Goal: Transaction & Acquisition: Purchase product/service

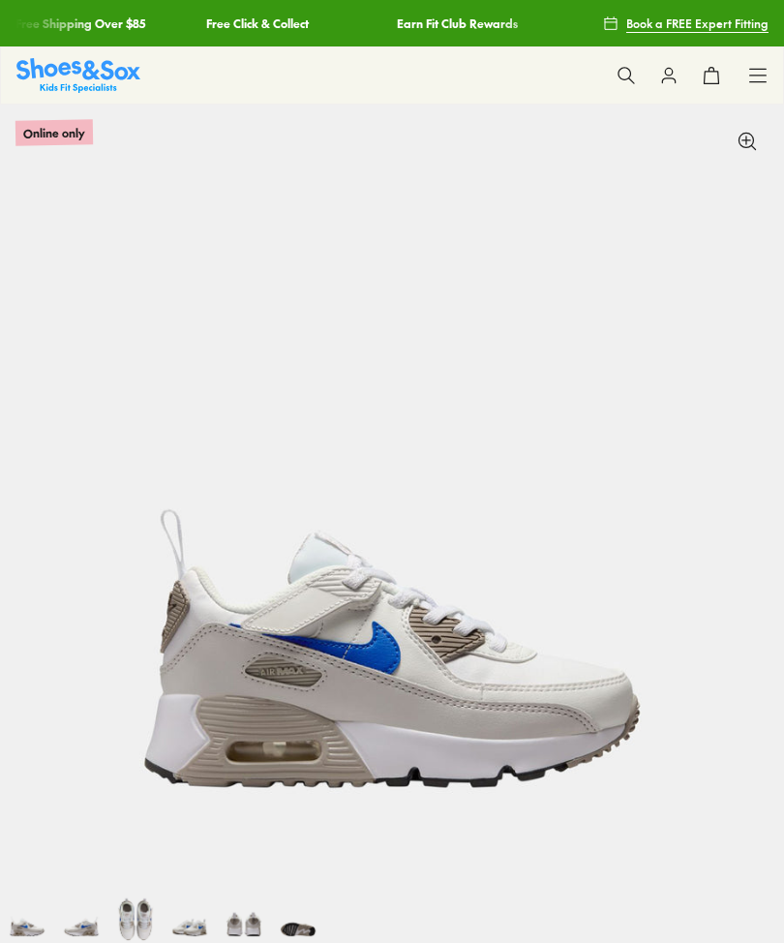
select select "*"
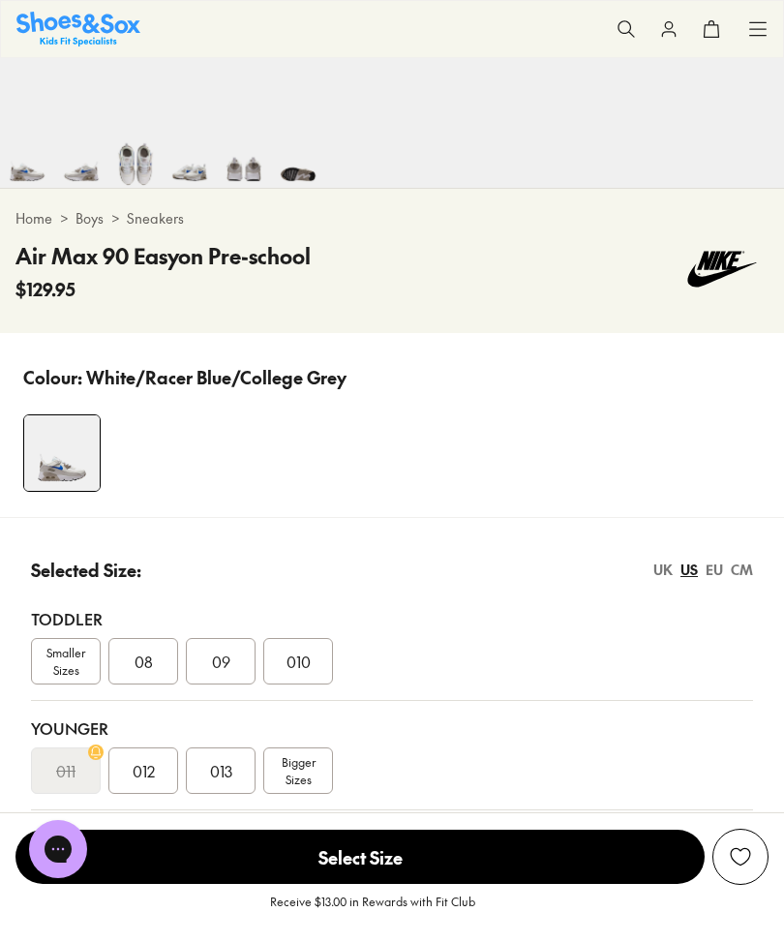
click at [141, 774] on span "012" at bounding box center [144, 770] width 22 height 23
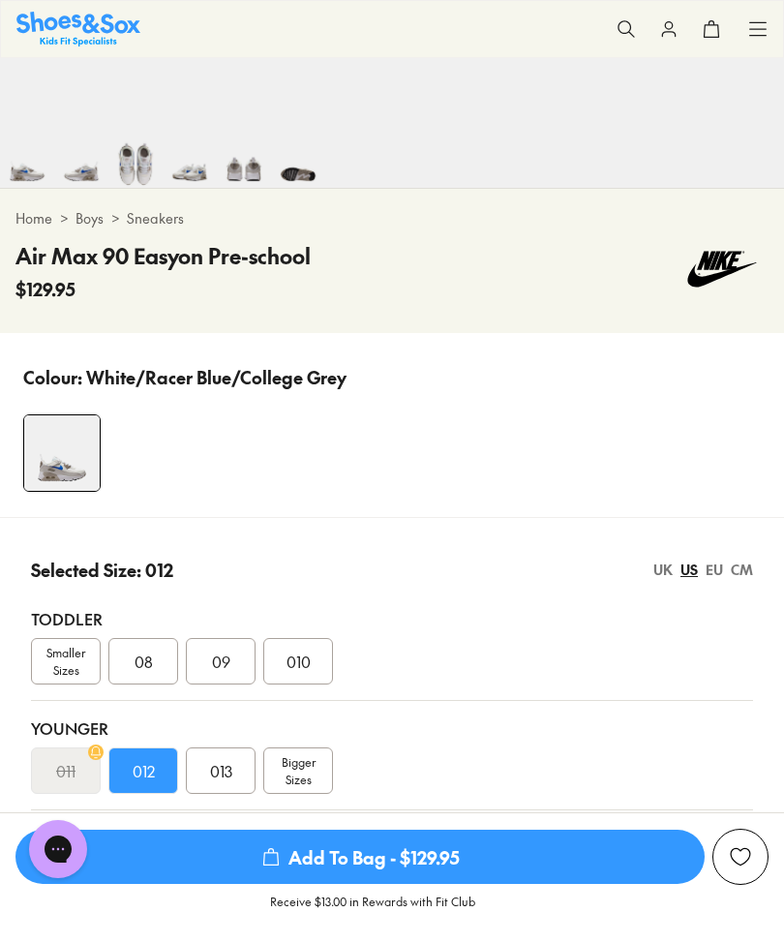
click at [147, 665] on span "08" at bounding box center [144, 660] width 18 height 23
click at [196, 663] on div "09" at bounding box center [221, 661] width 70 height 46
click at [283, 656] on div "010" at bounding box center [298, 661] width 70 height 46
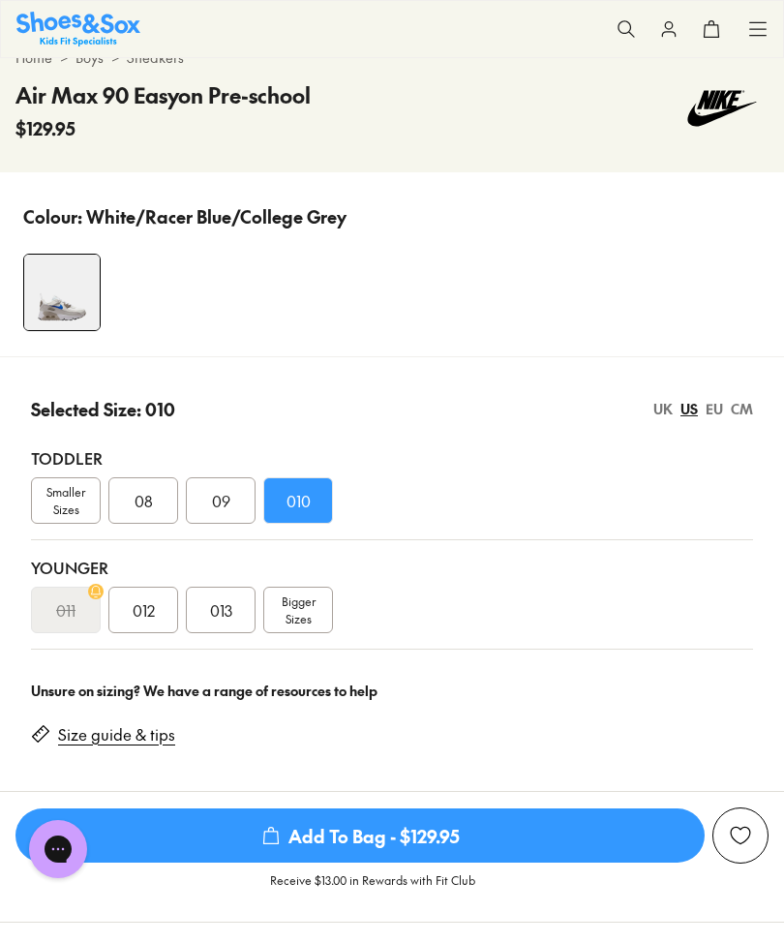
scroll to position [911, 0]
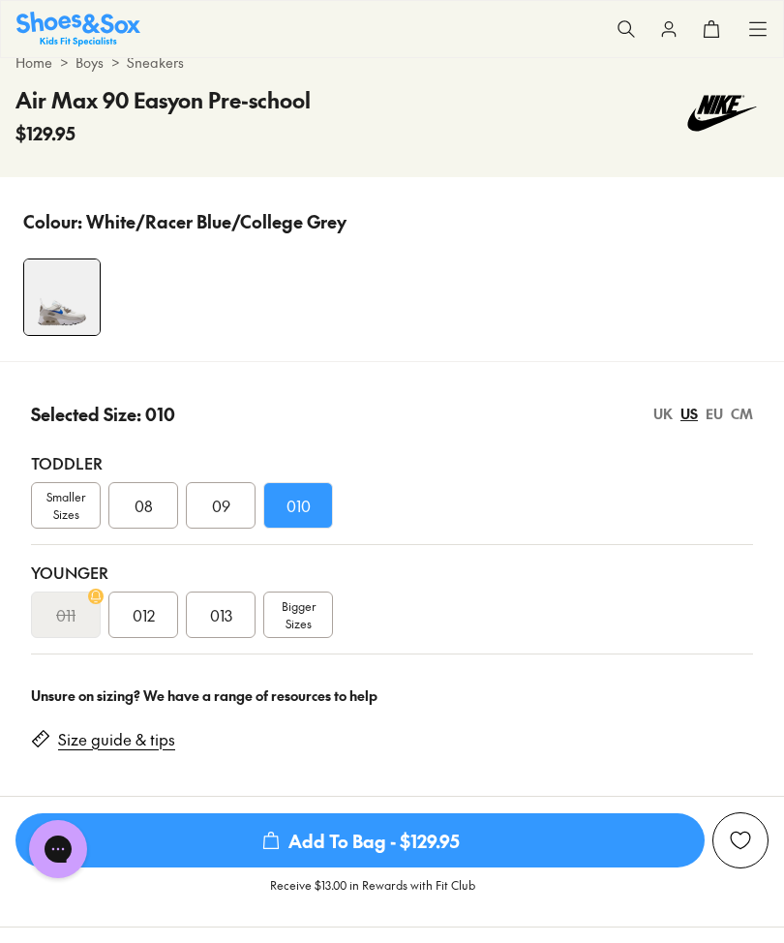
click at [141, 605] on span "012" at bounding box center [144, 614] width 22 height 23
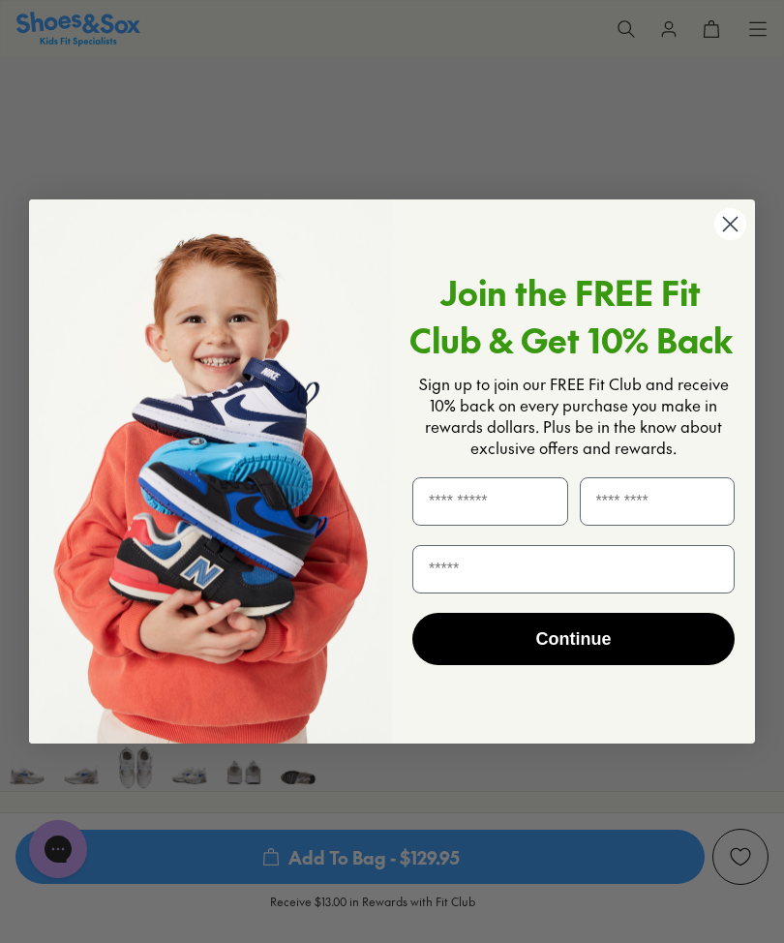
scroll to position [150, 0]
click at [728, 232] on circle "Close dialog" at bounding box center [730, 224] width 32 height 32
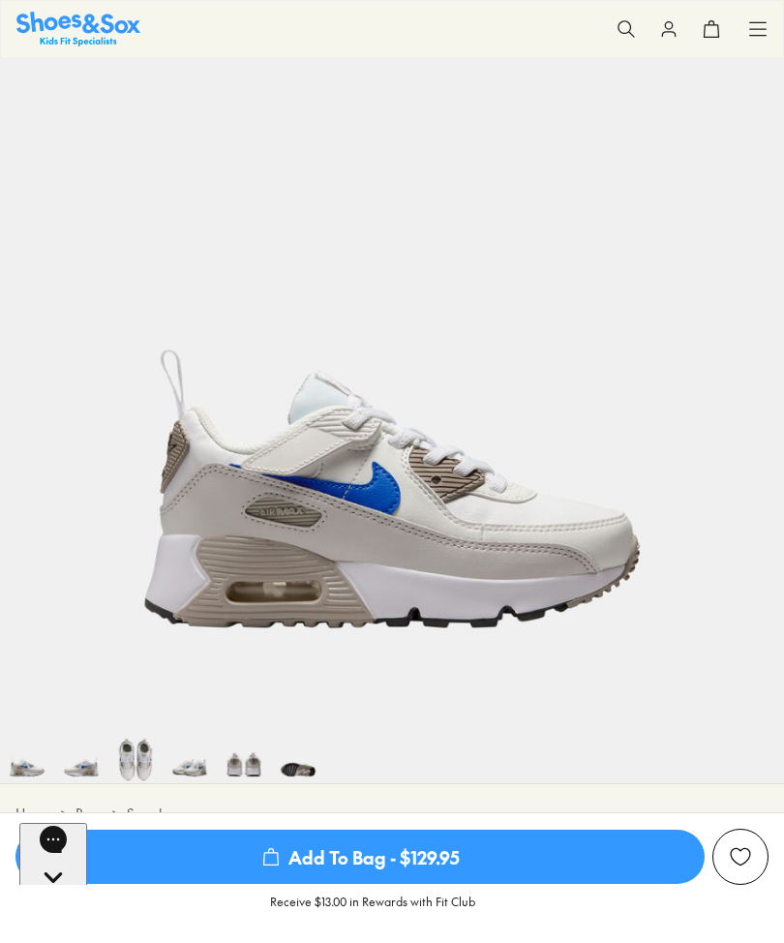
scroll to position [0, 0]
